Goal: Task Accomplishment & Management: Use online tool/utility

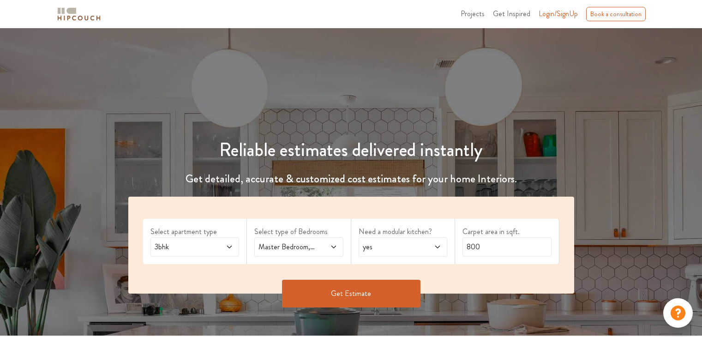
scroll to position [100, 0]
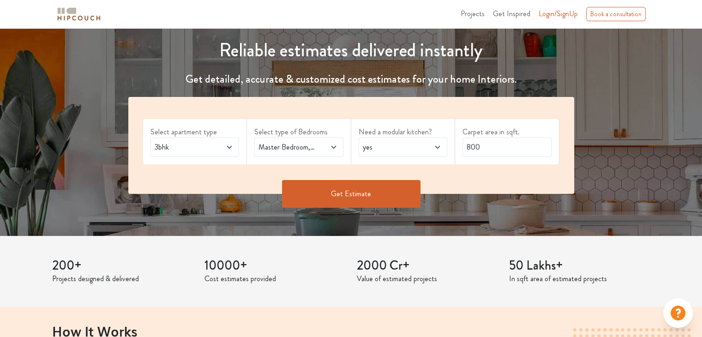
click at [672, 104] on div "Reliable estimates delivered instantly Get detailed, accurate & customized cost…" at bounding box center [351, 108] width 702 height 227
click at [495, 150] on input "800" at bounding box center [507, 147] width 89 height 19
type input "8"
type input "946"
click at [330, 192] on button "Get Estimate" at bounding box center [351, 194] width 138 height 28
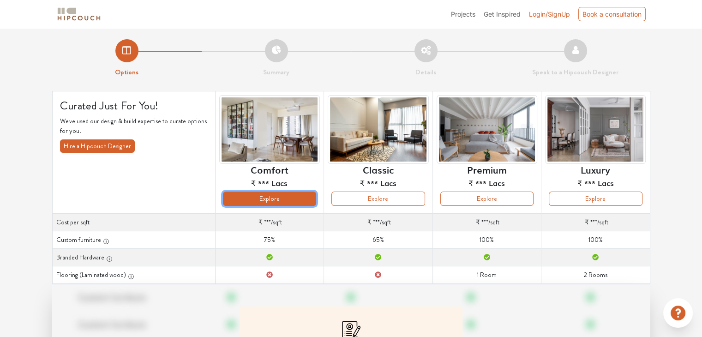
click at [300, 195] on button "Explore" at bounding box center [269, 199] width 93 height 14
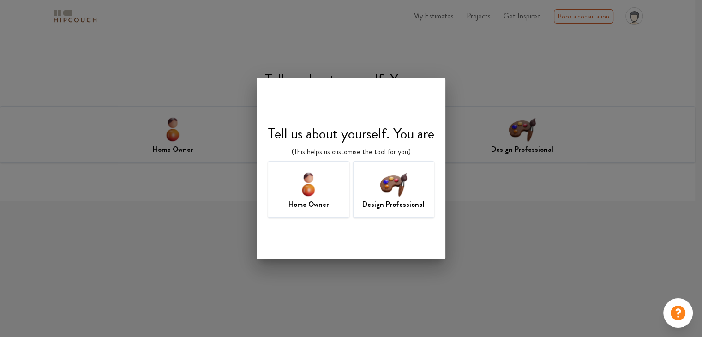
click at [382, 189] on img at bounding box center [394, 184] width 30 height 30
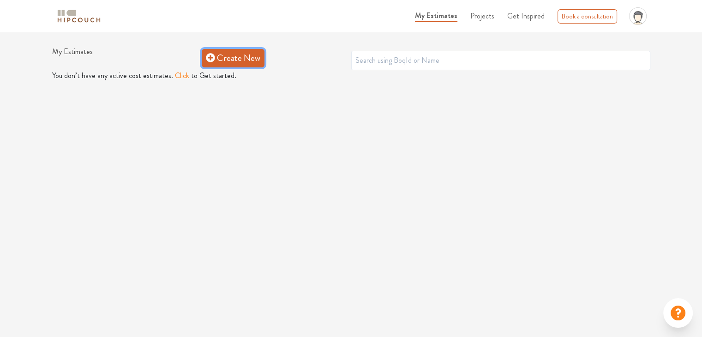
click at [216, 65] on link "Create New" at bounding box center [233, 58] width 63 height 18
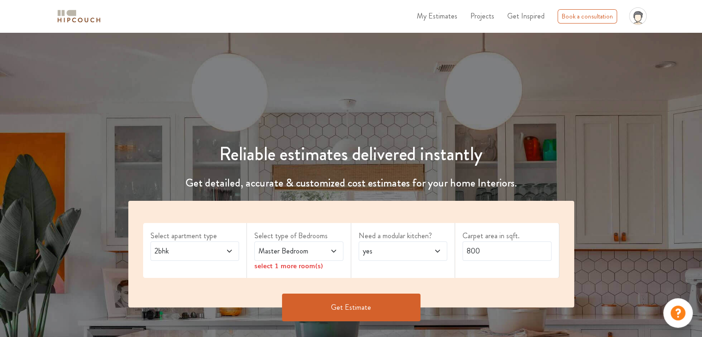
click at [210, 250] on span "2bhk" at bounding box center [183, 251] width 60 height 11
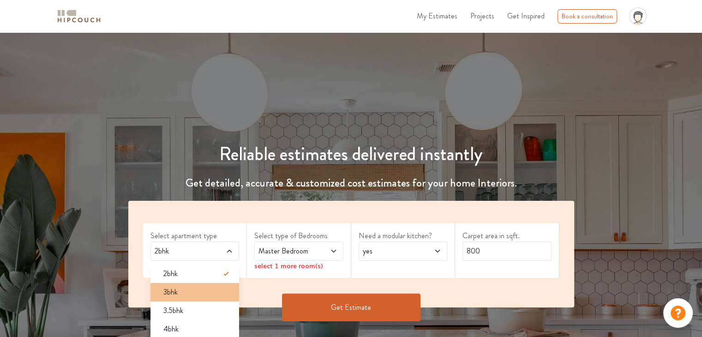
click at [216, 289] on div "3bhk" at bounding box center [198, 292] width 84 height 11
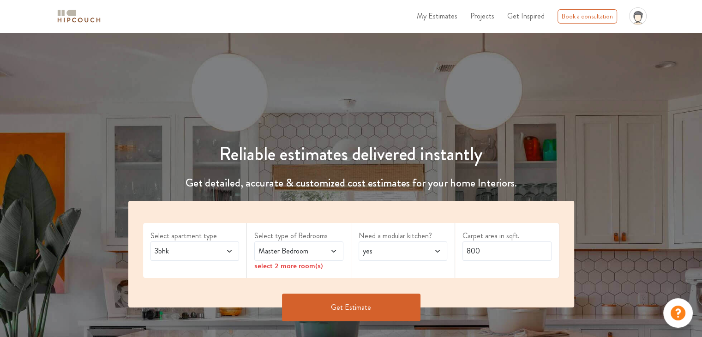
click at [331, 249] on icon at bounding box center [333, 250] width 7 height 7
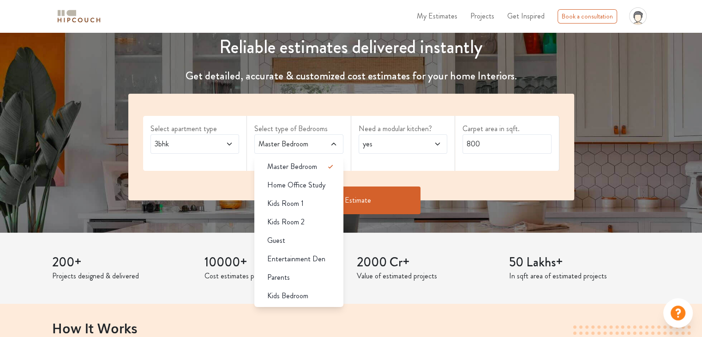
scroll to position [109, 0]
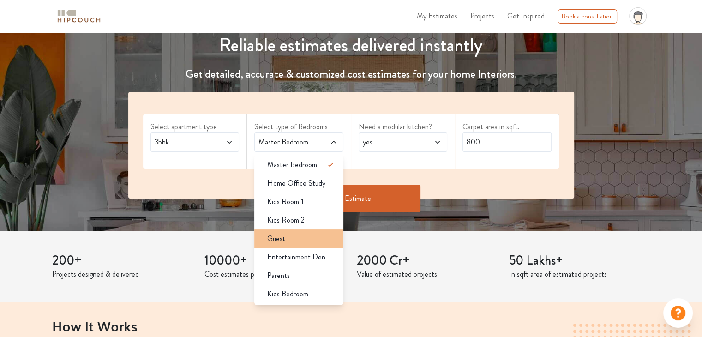
click at [318, 240] on div "Guest" at bounding box center [302, 238] width 84 height 11
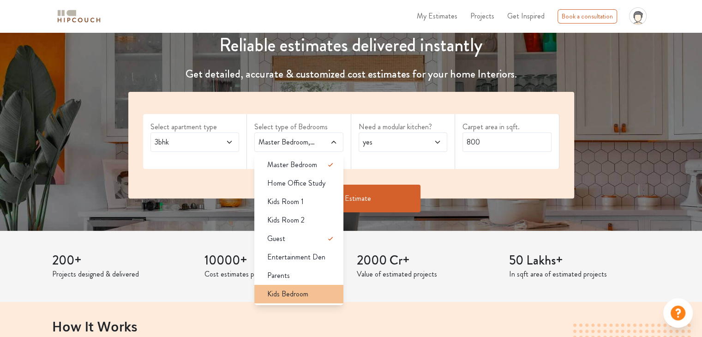
click at [325, 288] on div "Kids Bedroom" at bounding box center [302, 293] width 84 height 11
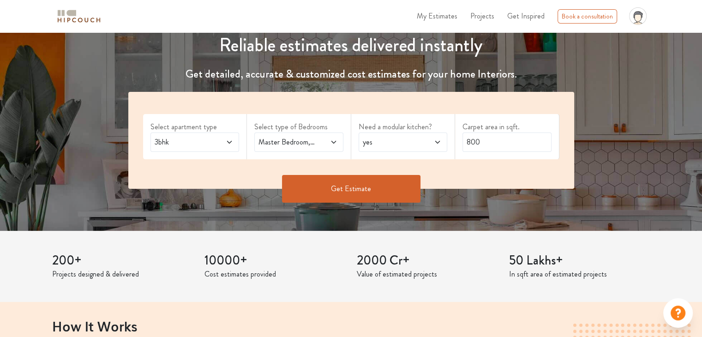
click at [391, 149] on div "yes" at bounding box center [403, 141] width 89 height 19
click at [488, 141] on input "800" at bounding box center [507, 141] width 89 height 19
type input "8"
type input "946"
click at [373, 186] on button "Get Estimate" at bounding box center [351, 189] width 138 height 28
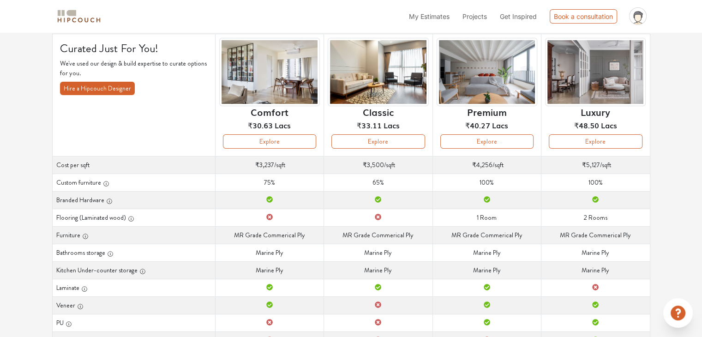
scroll to position [60, 0]
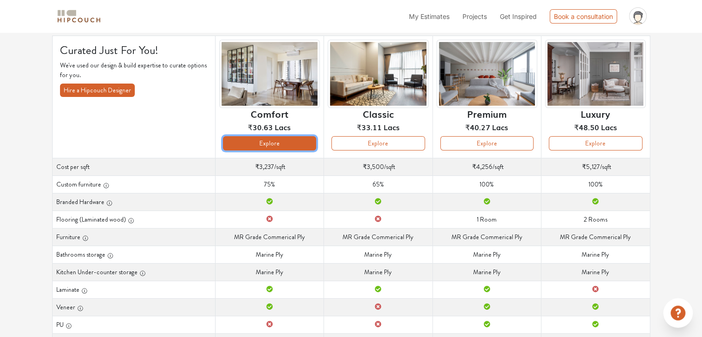
click at [248, 144] on button "Explore" at bounding box center [269, 143] width 93 height 14
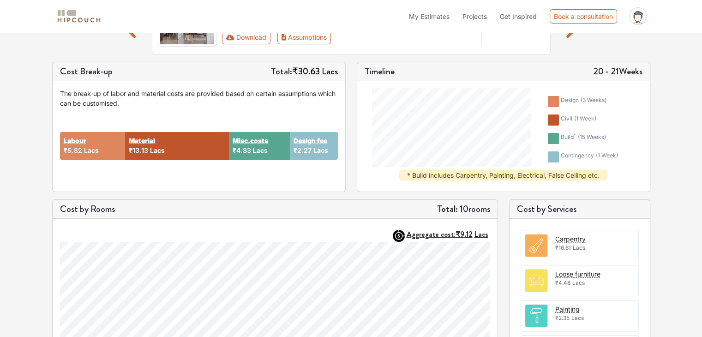
scroll to position [106, 0]
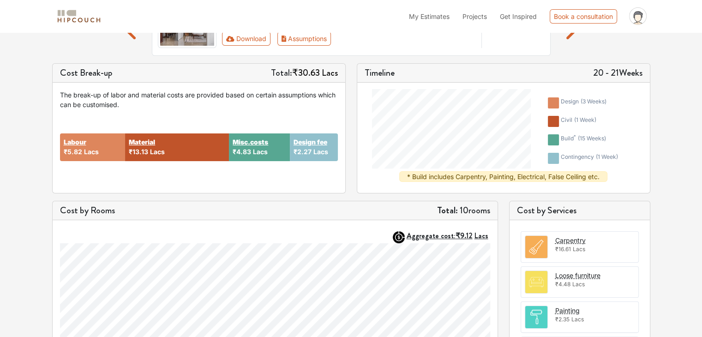
click at [511, 168] on div at bounding box center [448, 128] width 167 height 85
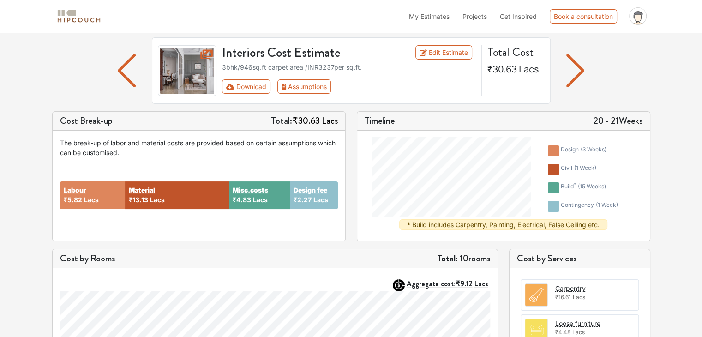
scroll to position [57, 0]
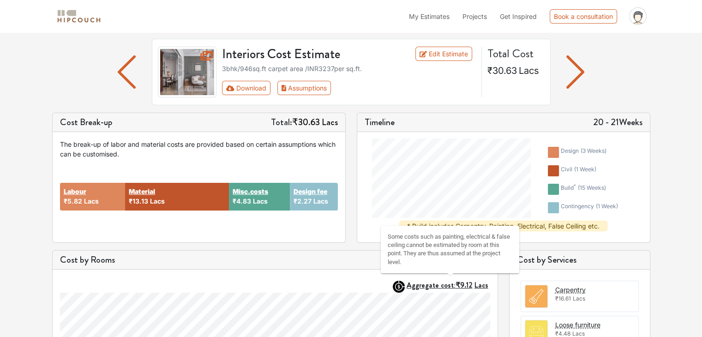
click at [442, 285] on strong "Aggregate cost: ₹9.12 Lacs" at bounding box center [448, 285] width 82 height 11
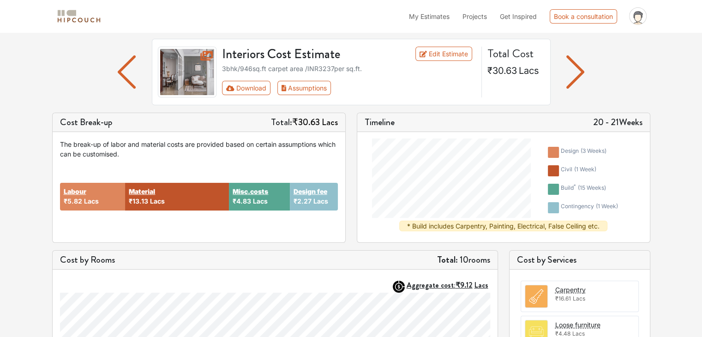
scroll to position [0, 0]
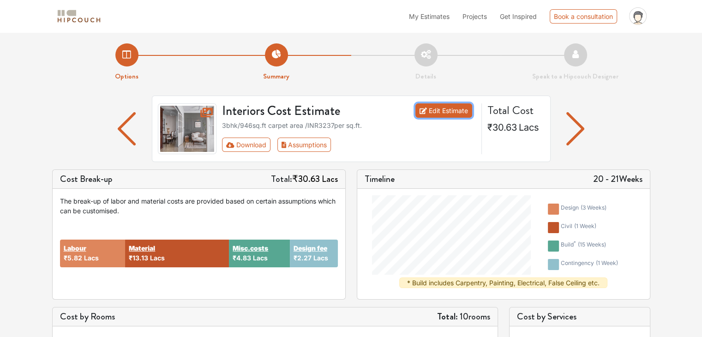
click at [452, 109] on link "Edit Estimate" at bounding box center [443, 110] width 57 height 14
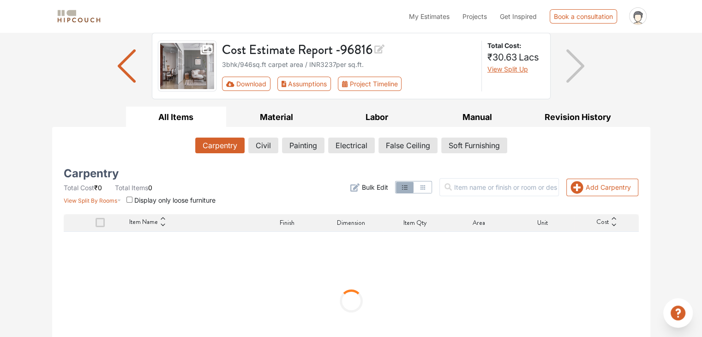
scroll to position [73, 0]
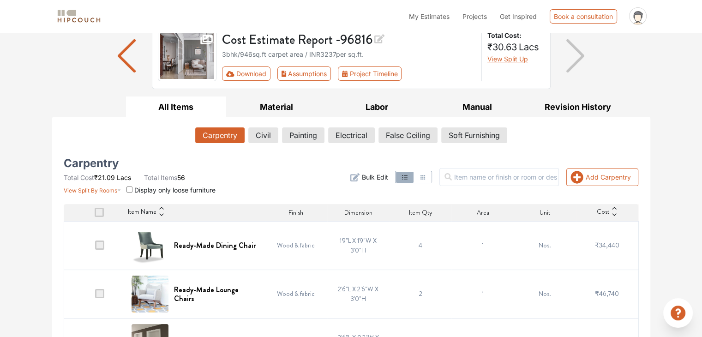
click at [415, 248] on td "4" at bounding box center [421, 245] width 62 height 48
click at [415, 247] on td "4" at bounding box center [421, 245] width 62 height 48
click at [385, 178] on span "Bulk Edit" at bounding box center [374, 177] width 26 height 10
click at [383, 179] on span "Bulk Edit" at bounding box center [374, 177] width 26 height 10
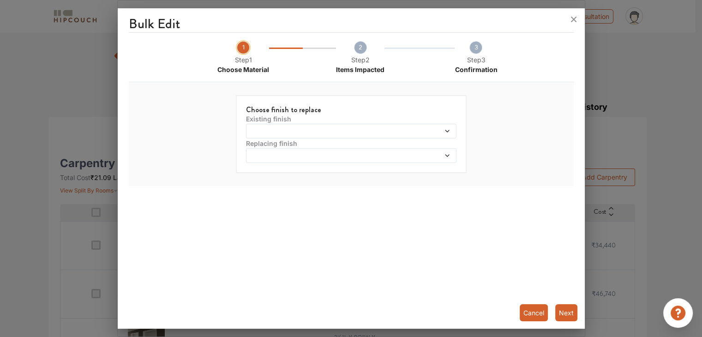
click at [588, 33] on div at bounding box center [351, 168] width 702 height 337
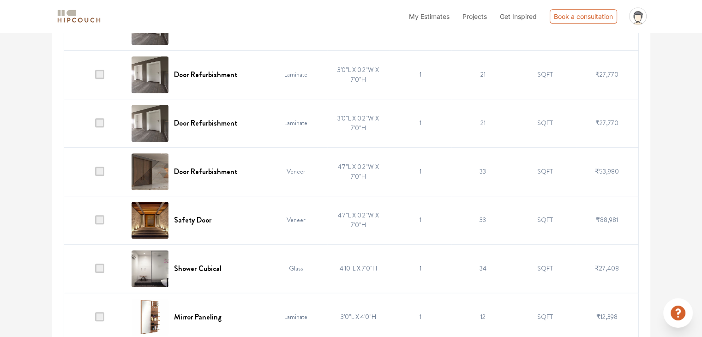
scroll to position [535, 0]
click at [101, 222] on span at bounding box center [99, 219] width 9 height 9
click at [95, 222] on input "checkbox" at bounding box center [95, 222] width 0 height 0
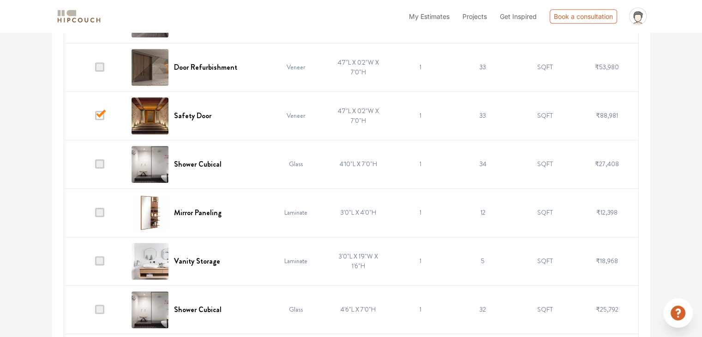
scroll to position [639, 0]
click at [101, 215] on span at bounding box center [99, 212] width 9 height 9
click at [95, 215] on input "checkbox" at bounding box center [95, 215] width 0 height 0
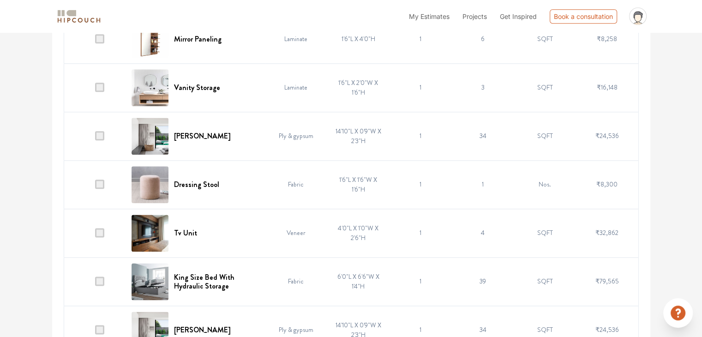
scroll to position [1104, 0]
click at [101, 230] on span at bounding box center [99, 232] width 9 height 9
click at [95, 234] on input "checkbox" at bounding box center [95, 234] width 0 height 0
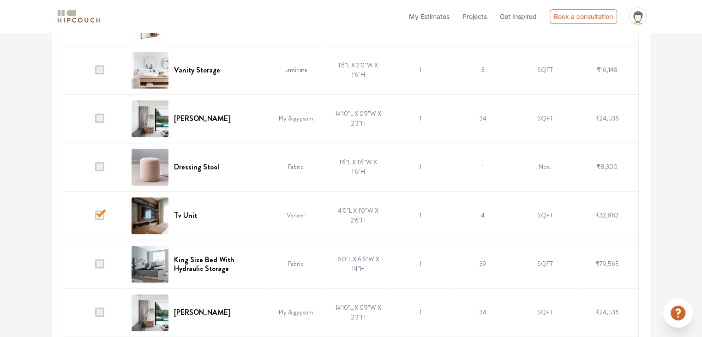
scroll to position [1123, 0]
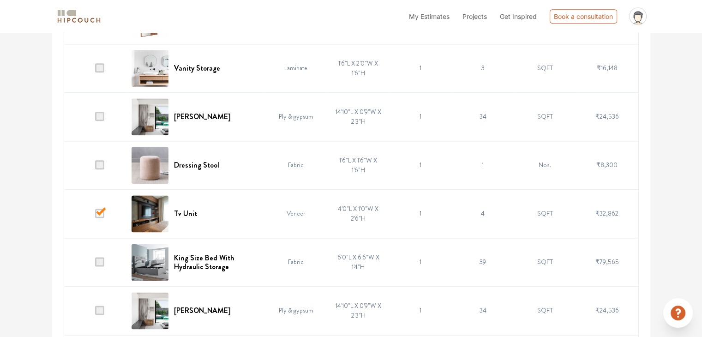
click at [103, 258] on span at bounding box center [99, 261] width 9 height 9
click at [95, 264] on input "checkbox" at bounding box center [95, 264] width 0 height 0
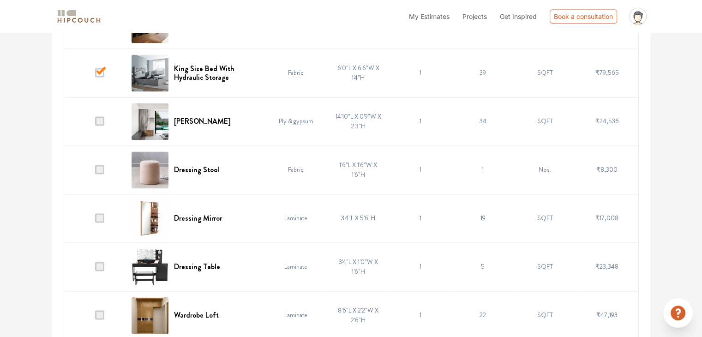
scroll to position [1313, 0]
click at [94, 217] on td at bounding box center [95, 217] width 62 height 48
click at [98, 217] on span at bounding box center [99, 216] width 9 height 9
click at [95, 219] on input "checkbox" at bounding box center [95, 219] width 0 height 0
click at [100, 266] on span at bounding box center [99, 265] width 9 height 9
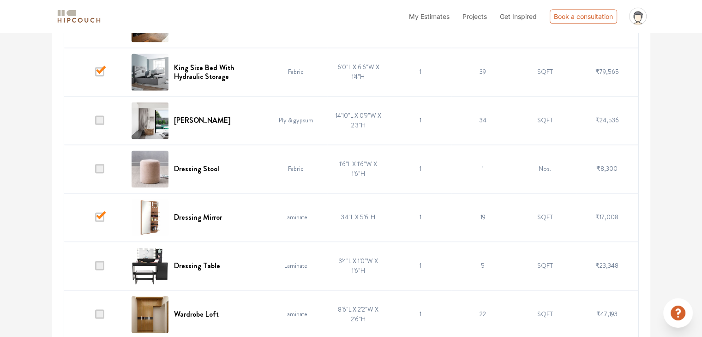
click at [95, 268] on input "checkbox" at bounding box center [95, 268] width 0 height 0
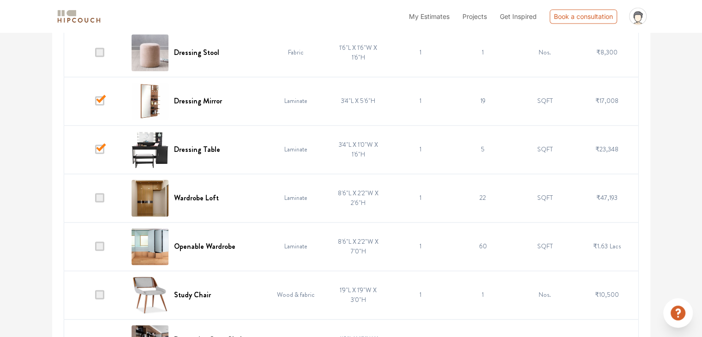
scroll to position [1429, 0]
click at [97, 193] on span at bounding box center [99, 197] width 9 height 9
click at [95, 200] on input "checkbox" at bounding box center [95, 200] width 0 height 0
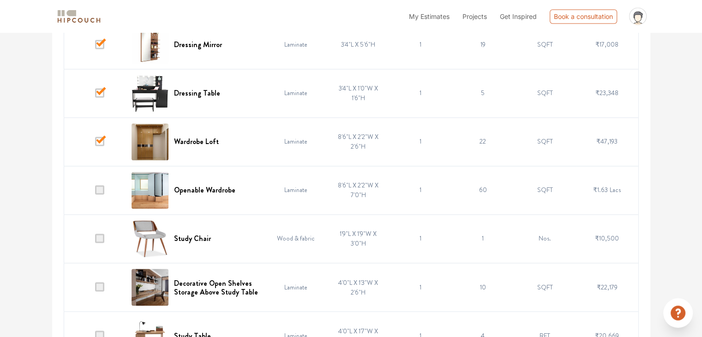
scroll to position [1490, 0]
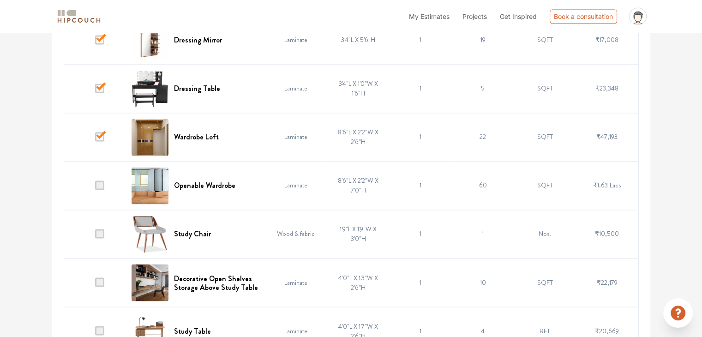
click at [103, 230] on span at bounding box center [99, 233] width 9 height 9
click at [95, 236] on input "checkbox" at bounding box center [95, 236] width 0 height 0
click at [97, 180] on span at bounding box center [99, 184] width 9 height 9
click at [95, 187] on input "checkbox" at bounding box center [95, 187] width 0 height 0
click at [97, 180] on span at bounding box center [99, 184] width 9 height 9
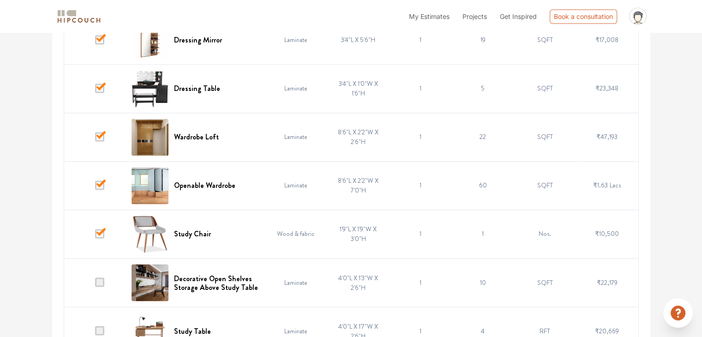
click at [95, 187] on input "checkbox" at bounding box center [95, 187] width 0 height 0
click at [100, 182] on span at bounding box center [99, 184] width 9 height 9
click at [95, 187] on input "checkbox" at bounding box center [95, 187] width 0 height 0
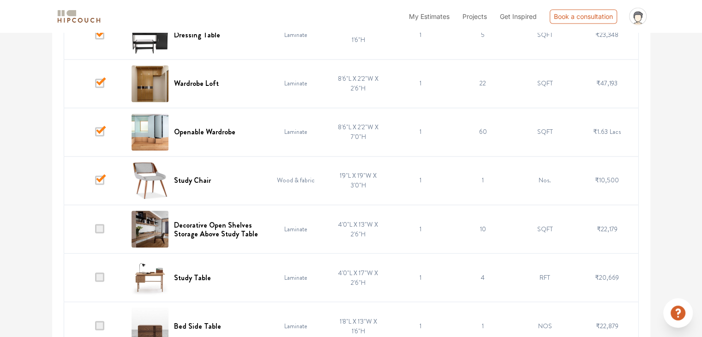
scroll to position [1544, 0]
click at [102, 231] on td at bounding box center [95, 228] width 62 height 48
click at [100, 225] on span at bounding box center [99, 228] width 9 height 9
click at [95, 231] on input "checkbox" at bounding box center [95, 231] width 0 height 0
click at [100, 225] on span at bounding box center [99, 228] width 9 height 9
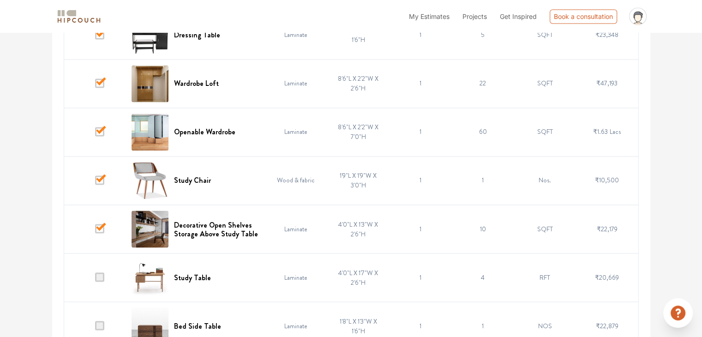
click at [95, 231] on input "checkbox" at bounding box center [95, 231] width 0 height 0
click at [102, 230] on td at bounding box center [95, 228] width 62 height 48
click at [98, 276] on span at bounding box center [99, 276] width 9 height 9
click at [95, 279] on input "checkbox" at bounding box center [95, 279] width 0 height 0
click at [96, 224] on span at bounding box center [99, 228] width 9 height 9
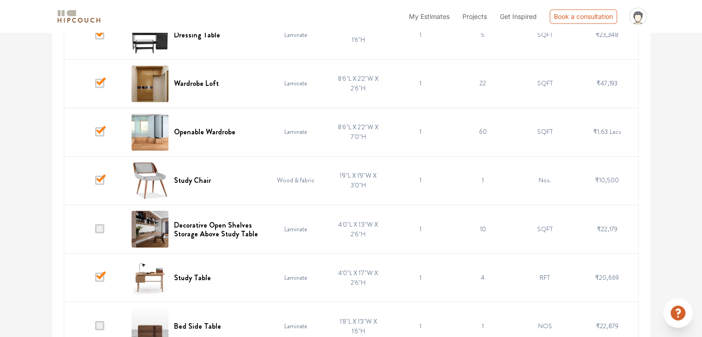
click at [95, 231] on input "checkbox" at bounding box center [95, 231] width 0 height 0
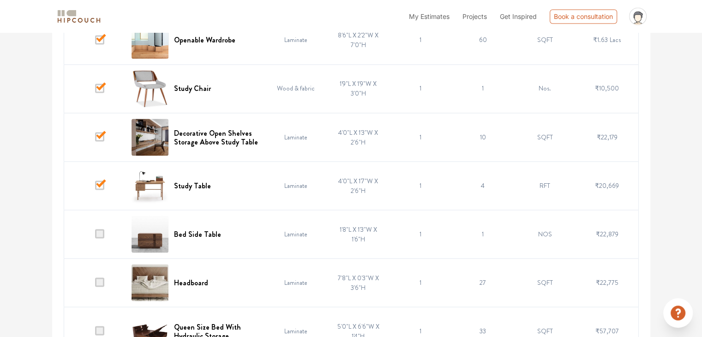
scroll to position [1637, 0]
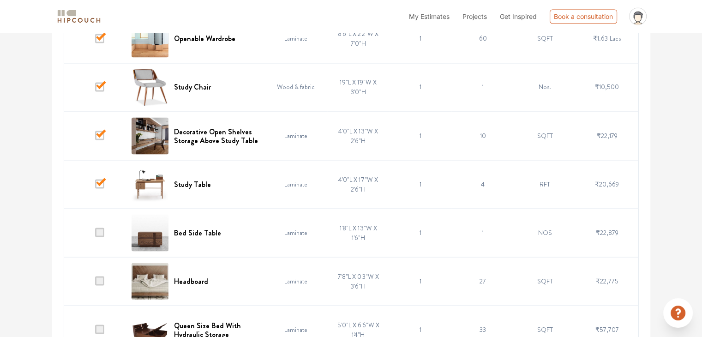
click at [99, 228] on span at bounding box center [99, 232] width 9 height 9
click at [95, 234] on input "checkbox" at bounding box center [95, 234] width 0 height 0
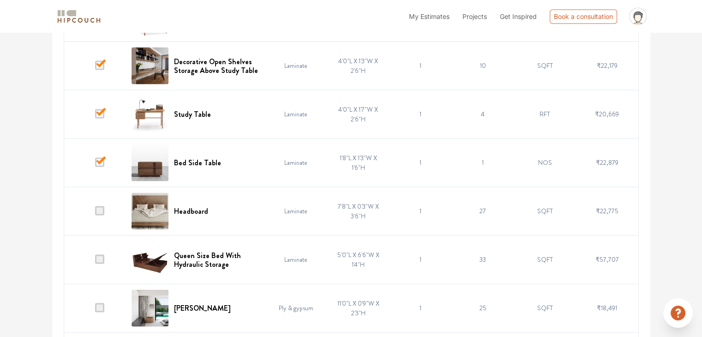
scroll to position [1712, 0]
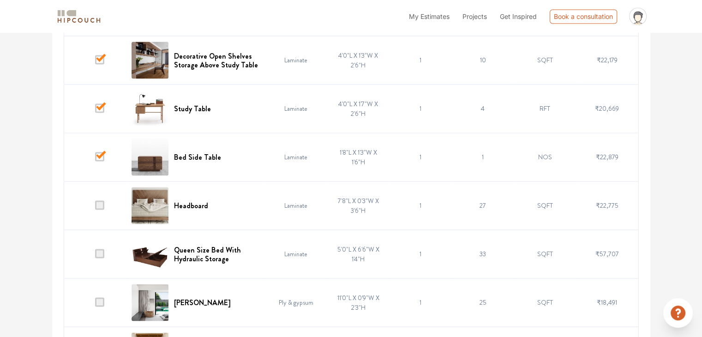
click at [102, 200] on span at bounding box center [99, 204] width 9 height 9
click at [95, 207] on input "checkbox" at bounding box center [95, 207] width 0 height 0
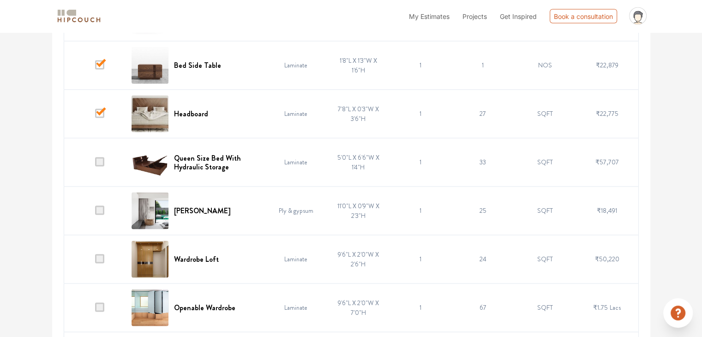
scroll to position [1805, 0]
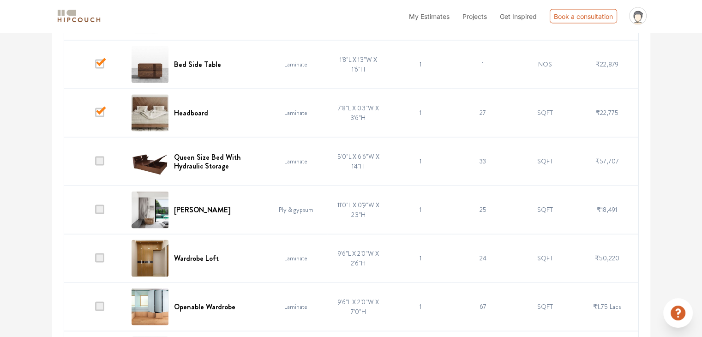
click at [102, 156] on span at bounding box center [99, 160] width 9 height 9
click at [95, 163] on input "checkbox" at bounding box center [95, 163] width 0 height 0
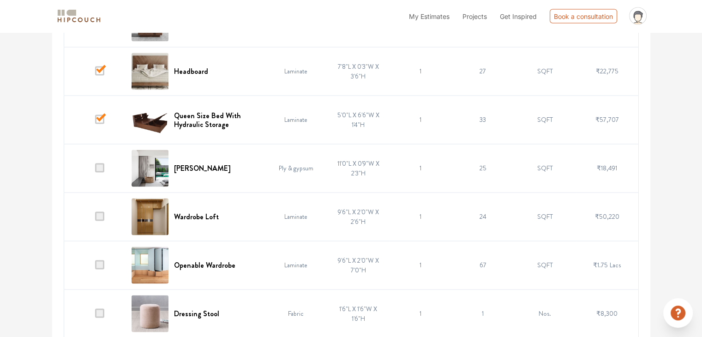
scroll to position [1847, 0]
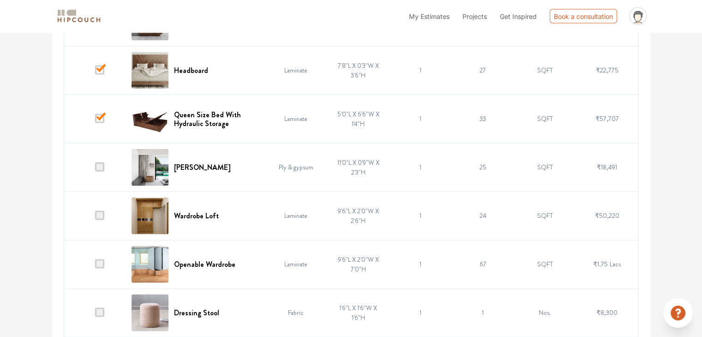
click at [104, 211] on span at bounding box center [99, 215] width 9 height 9
click at [95, 218] on input "checkbox" at bounding box center [95, 218] width 0 height 0
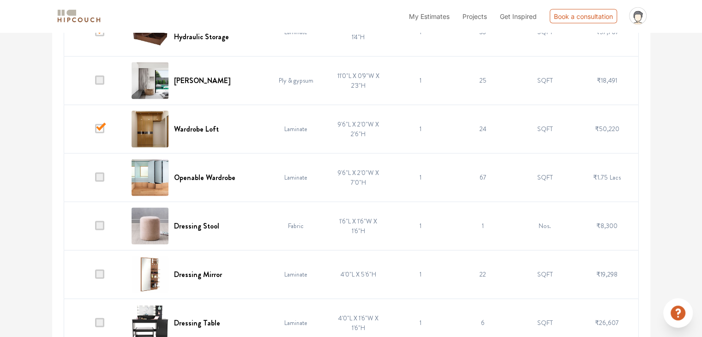
scroll to position [1955, 0]
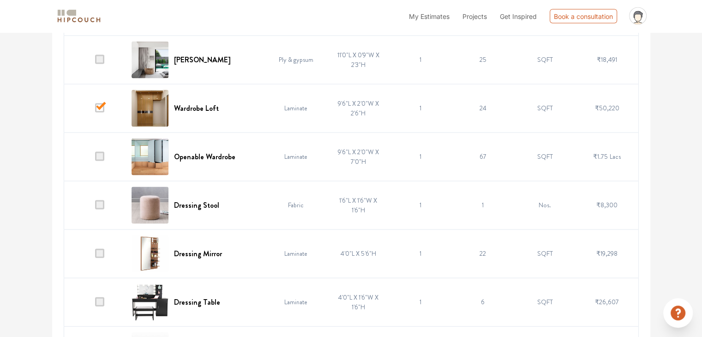
click at [96, 145] on td at bounding box center [95, 156] width 62 height 48
click at [98, 152] on span at bounding box center [99, 156] width 9 height 9
click at [95, 159] on input "checkbox" at bounding box center [95, 159] width 0 height 0
click at [100, 254] on td at bounding box center [95, 253] width 62 height 48
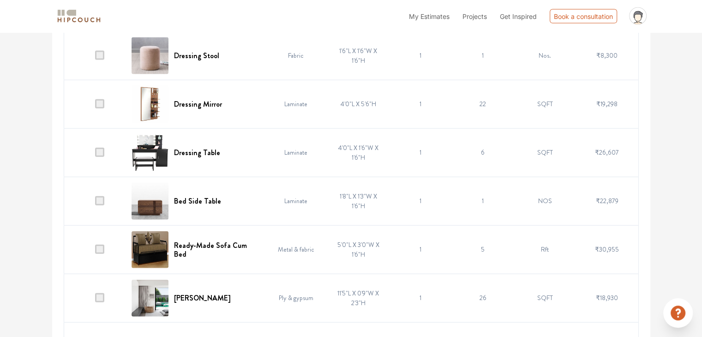
scroll to position [2105, 0]
click at [101, 244] on span at bounding box center [99, 248] width 9 height 9
click at [95, 251] on input "checkbox" at bounding box center [95, 251] width 0 height 0
click at [102, 244] on span at bounding box center [99, 248] width 9 height 9
click at [95, 251] on input "checkbox" at bounding box center [95, 251] width 0 height 0
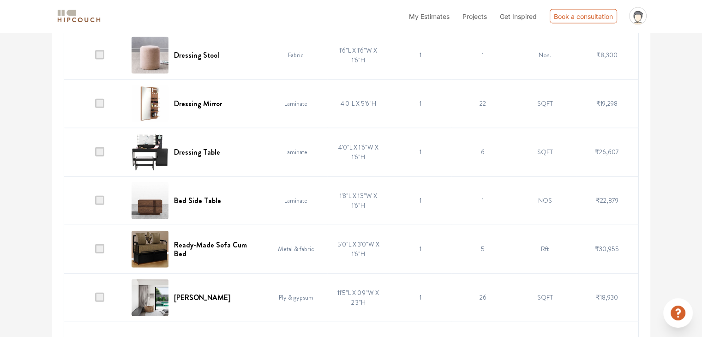
click at [102, 244] on span at bounding box center [99, 248] width 9 height 9
click at [95, 251] on input "checkbox" at bounding box center [95, 251] width 0 height 0
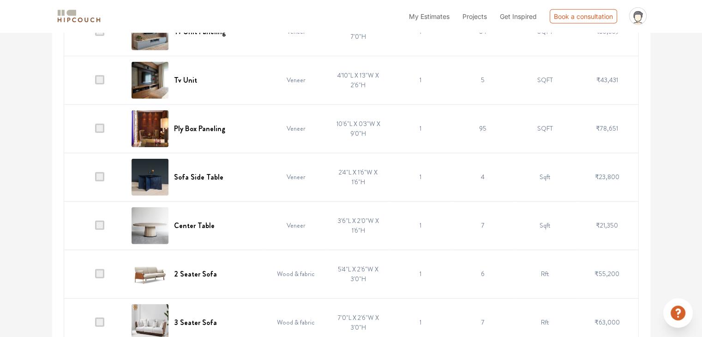
scroll to position [2566, 0]
click at [102, 220] on span at bounding box center [99, 224] width 9 height 9
click at [95, 227] on input "checkbox" at bounding box center [95, 227] width 0 height 0
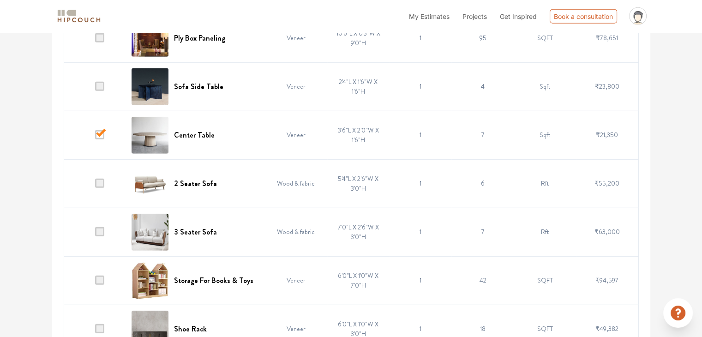
scroll to position [2657, 0]
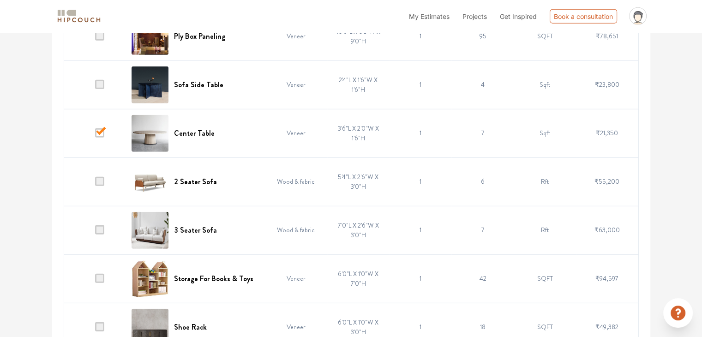
click at [105, 182] on td at bounding box center [95, 181] width 62 height 48
click at [98, 178] on span at bounding box center [99, 181] width 9 height 9
click at [95, 184] on input "checkbox" at bounding box center [95, 184] width 0 height 0
click at [99, 226] on span at bounding box center [99, 229] width 9 height 9
click at [95, 232] on input "checkbox" at bounding box center [95, 232] width 0 height 0
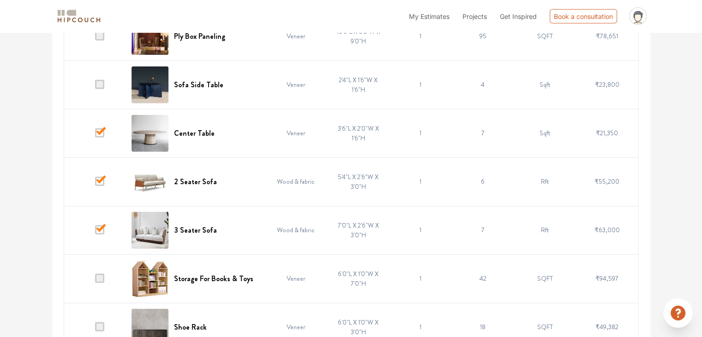
scroll to position [2673, 0]
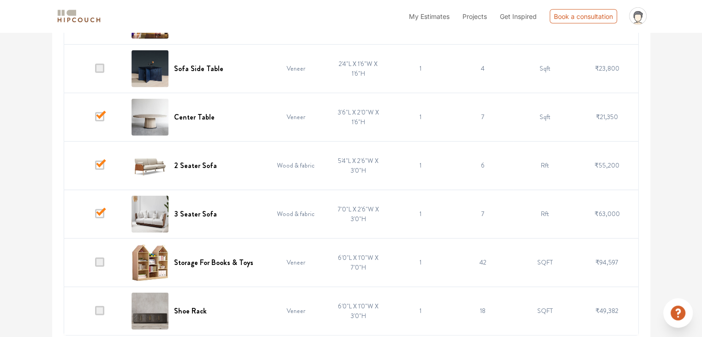
click at [104, 306] on span at bounding box center [99, 310] width 9 height 9
click at [95, 313] on input "checkbox" at bounding box center [95, 313] width 0 height 0
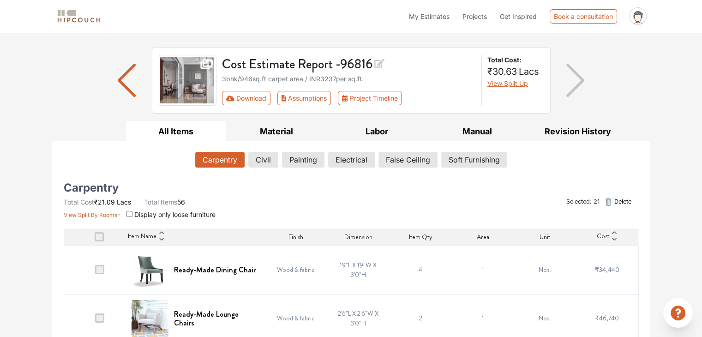
scroll to position [0, 0]
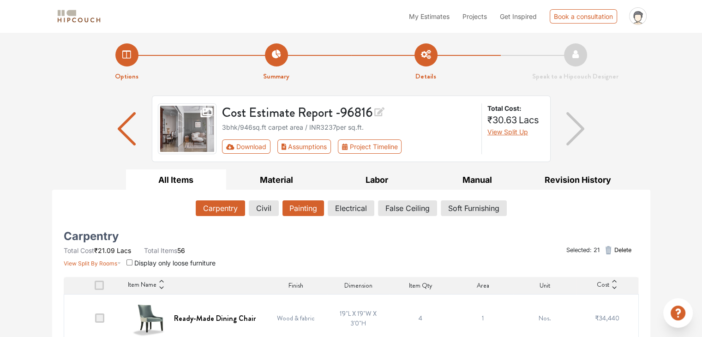
click at [290, 204] on button "Painting" at bounding box center [303, 208] width 42 height 16
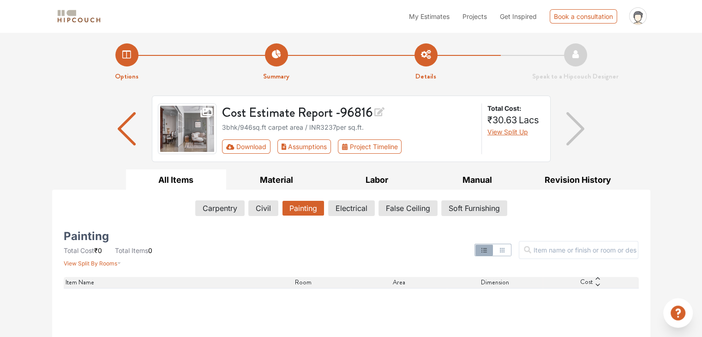
scroll to position [96, 0]
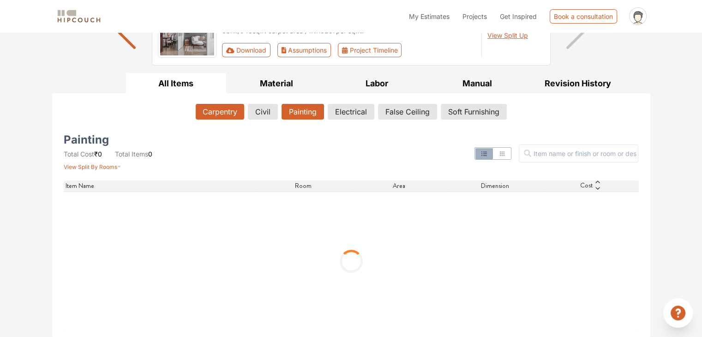
click at [225, 107] on button "Carpentry" at bounding box center [220, 112] width 48 height 16
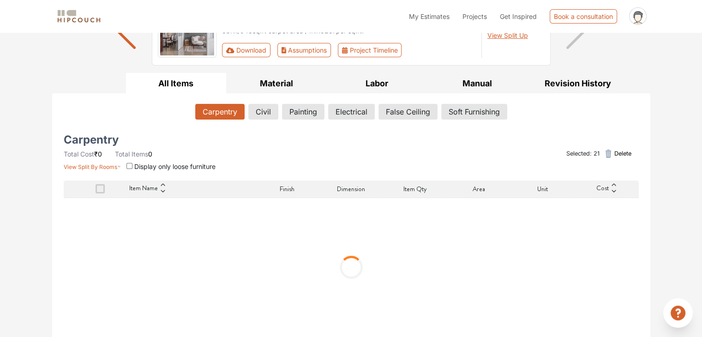
click at [131, 166] on input "checkbox" at bounding box center [129, 166] width 6 height 6
checkbox input "true"
click at [274, 78] on button "Material" at bounding box center [276, 83] width 101 height 21
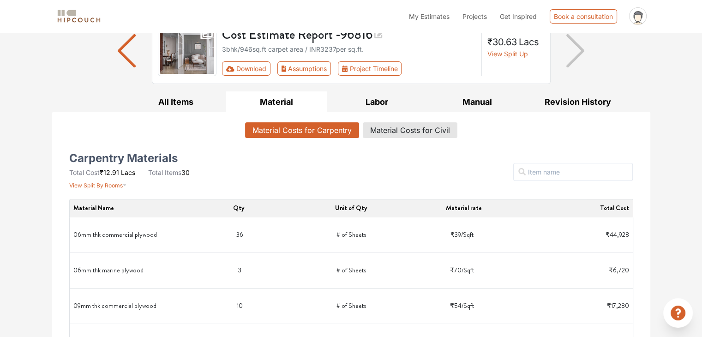
scroll to position [0, 0]
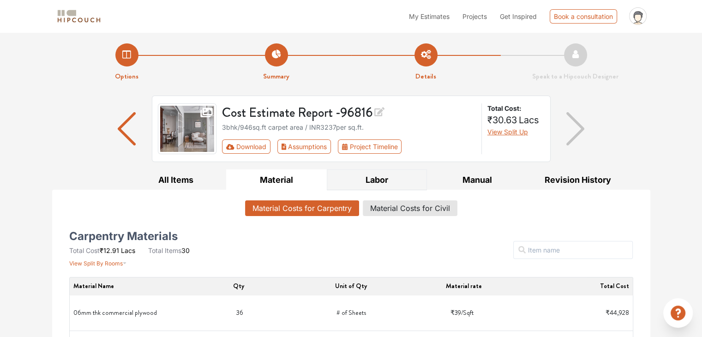
click at [367, 176] on button "Labor" at bounding box center [377, 179] width 101 height 21
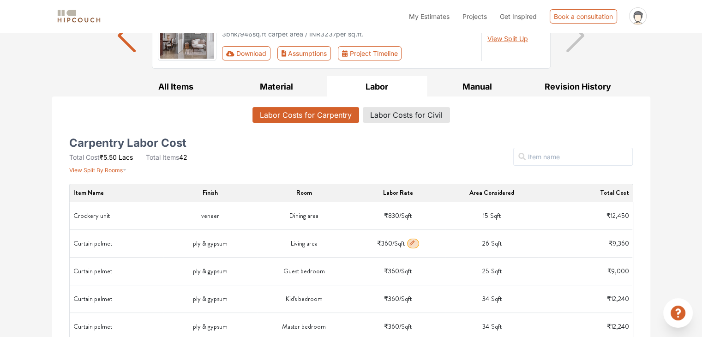
scroll to position [92, 0]
click at [477, 96] on button "Manual" at bounding box center [477, 87] width 101 height 21
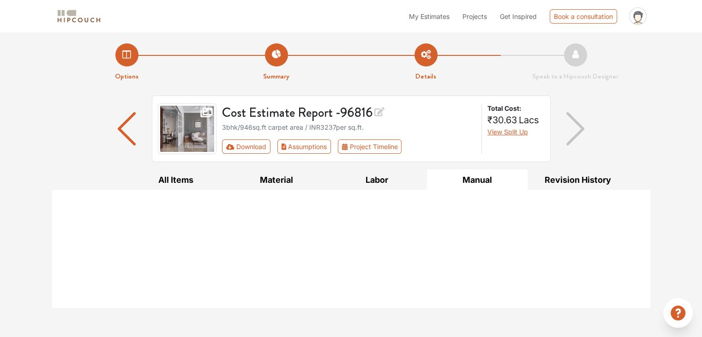
scroll to position [0, 0]
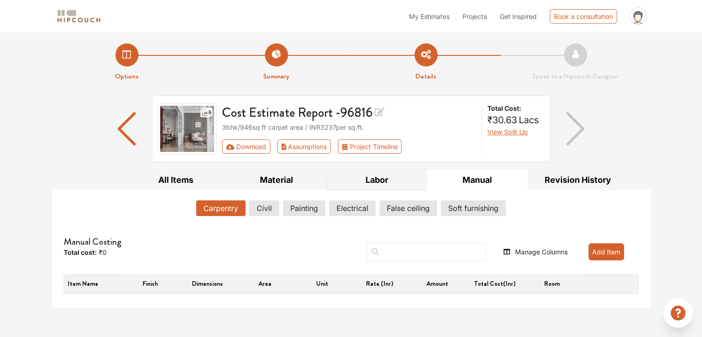
click at [386, 174] on button "Labor" at bounding box center [377, 179] width 101 height 21
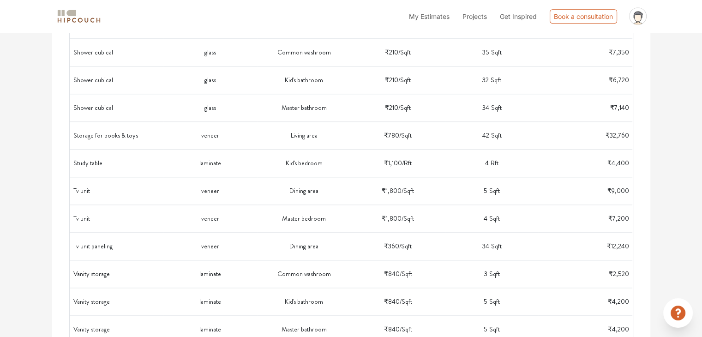
scroll to position [1083, 0]
